Goal: Transaction & Acquisition: Obtain resource

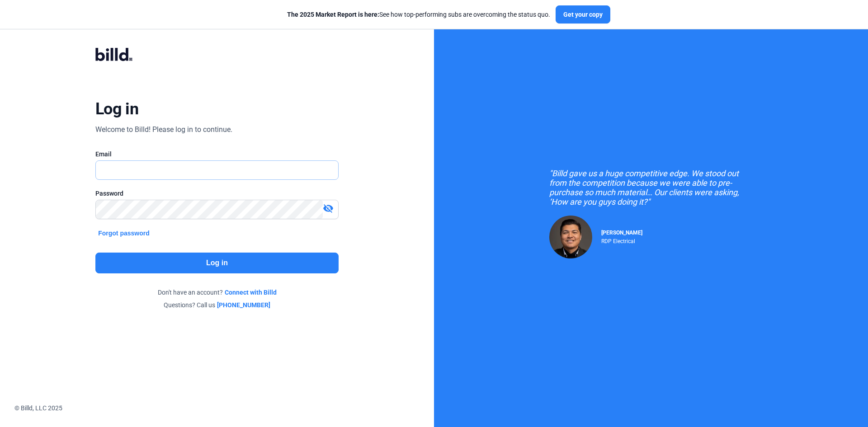
type input "[EMAIL_ADDRESS][DOMAIN_NAME]"
click at [128, 265] on button "Log in" at bounding box center [216, 263] width 243 height 21
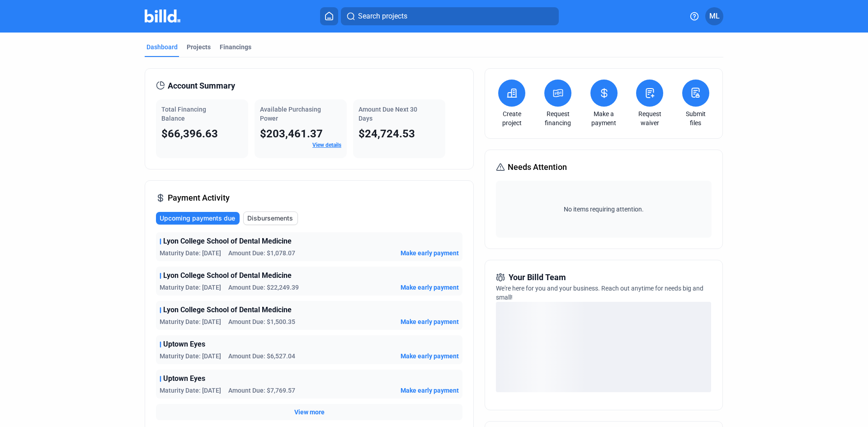
click at [193, 47] on div "Projects" at bounding box center [199, 46] width 24 height 9
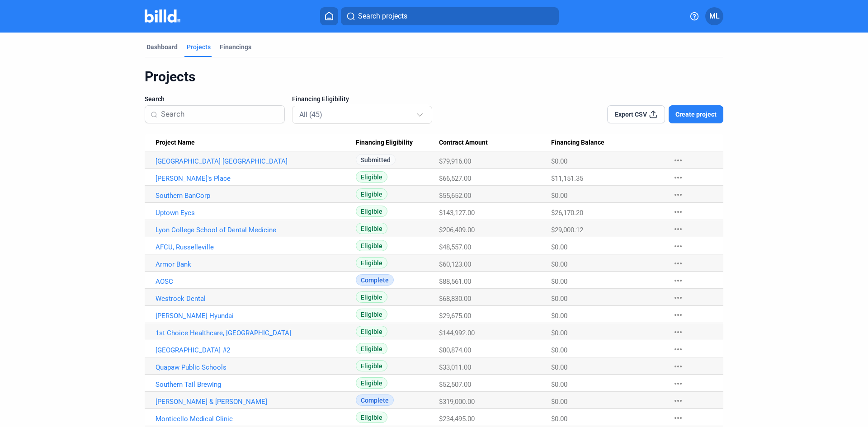
click at [167, 178] on link "[PERSON_NAME]'s Place" at bounding box center [255, 178] width 200 height 8
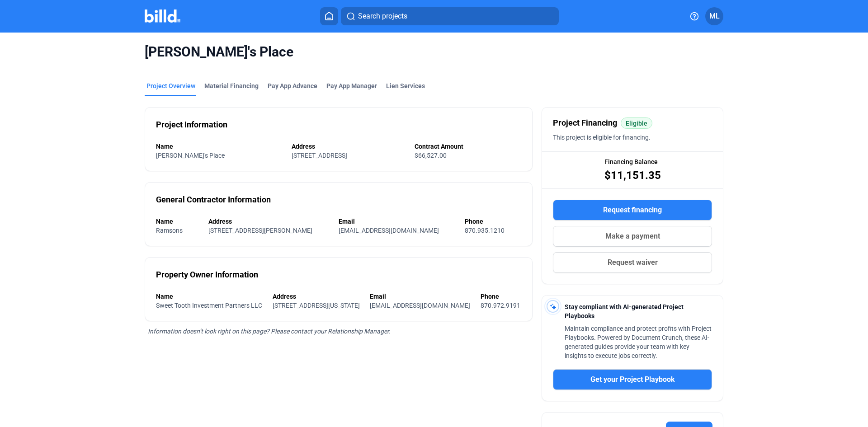
click at [219, 85] on div "Material Financing" at bounding box center [231, 85] width 54 height 9
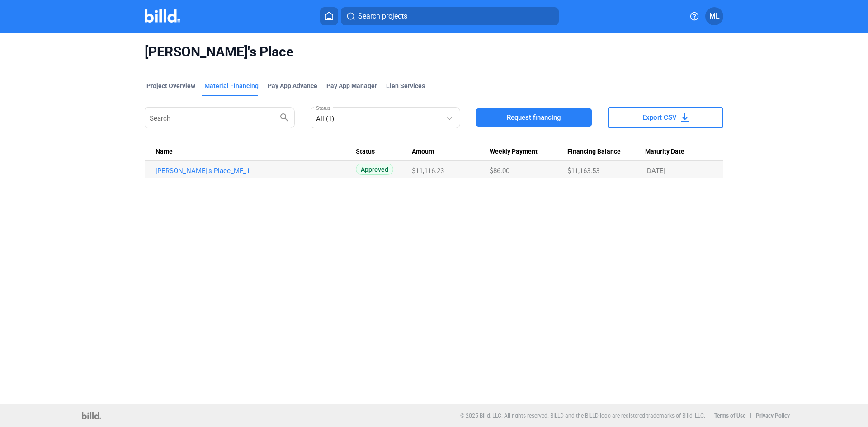
click at [176, 171] on link "[PERSON_NAME]'s Place_MF_1" at bounding box center [255, 171] width 200 height 8
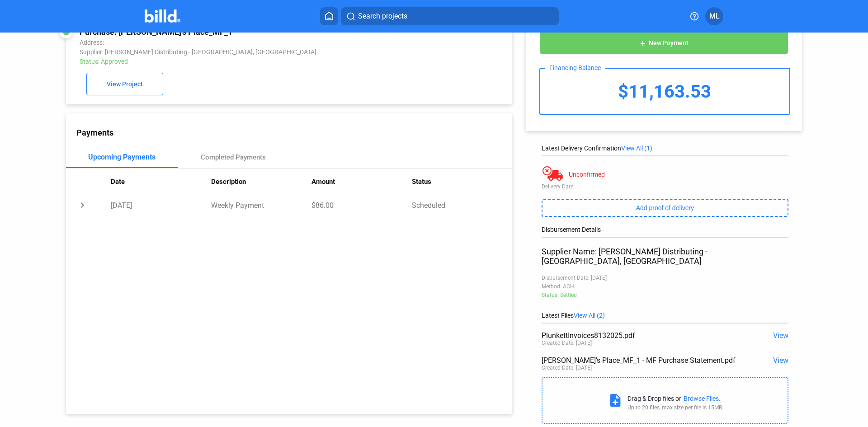
scroll to position [42, 0]
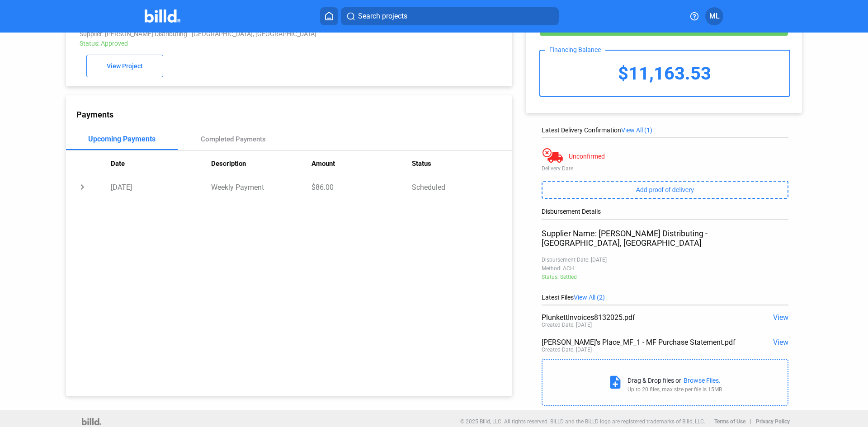
click at [773, 313] on span "View" at bounding box center [780, 317] width 15 height 9
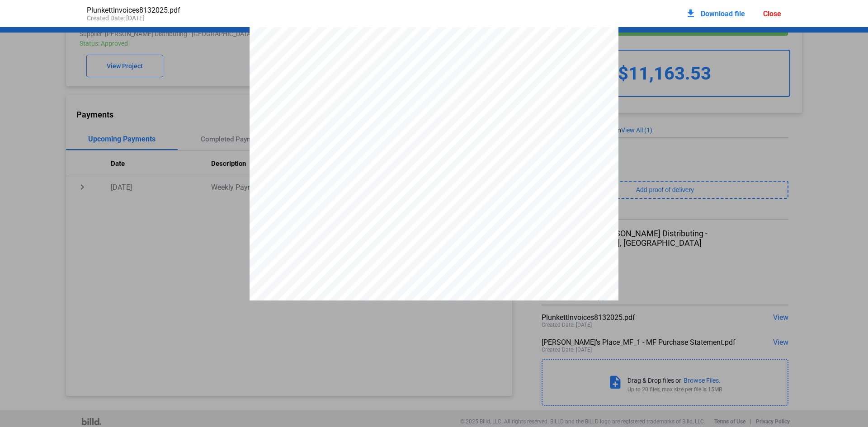
scroll to position [0, 0]
click at [718, 13] on span "Download file" at bounding box center [722, 13] width 44 height 9
